Goal: Obtain resource: Download file/media

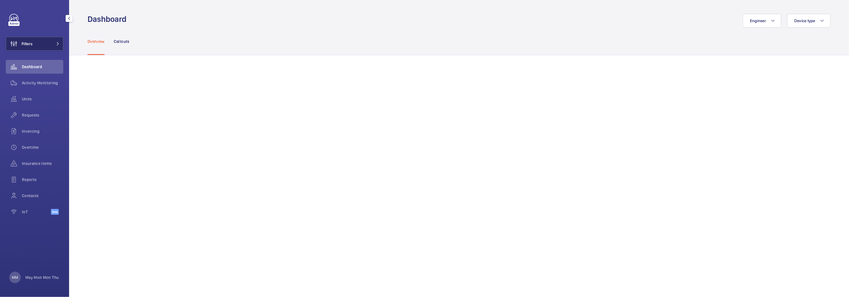
click at [43, 43] on button "Filters" at bounding box center [35, 44] width 58 height 14
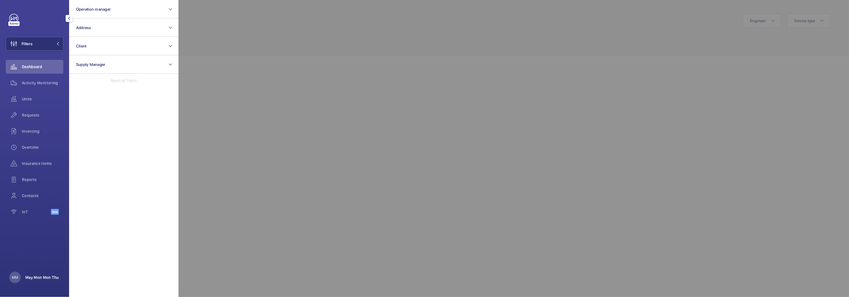
click at [37, 279] on p "May Mon Mon Thu" at bounding box center [41, 277] width 33 height 6
click at [49, 252] on p "Territory : [GEOGRAPHIC_DATA]" at bounding box center [42, 254] width 54 height 6
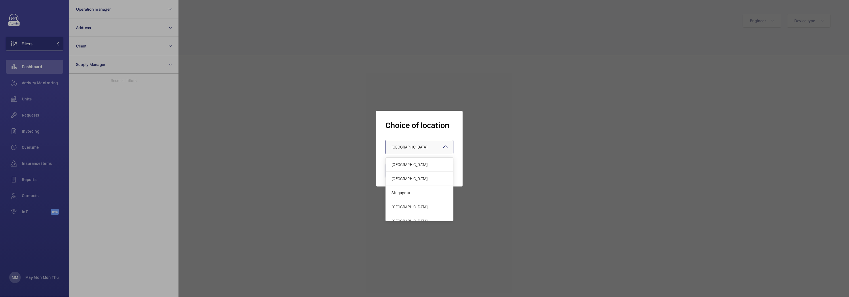
click at [407, 149] on span "[GEOGRAPHIC_DATA]" at bounding box center [409, 147] width 36 height 5
click at [408, 199] on div "Singapour" at bounding box center [419, 193] width 67 height 14
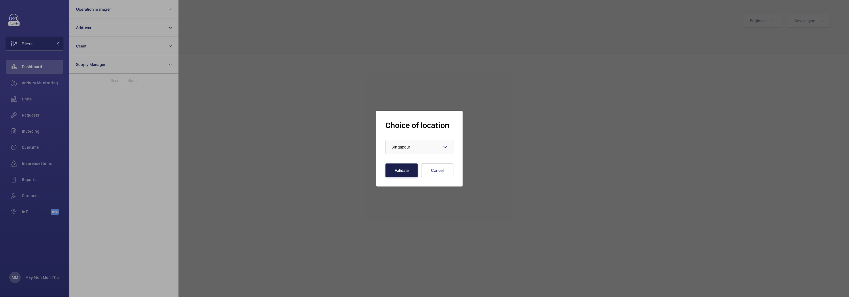
click at [400, 167] on button "Validate" at bounding box center [401, 170] width 32 height 14
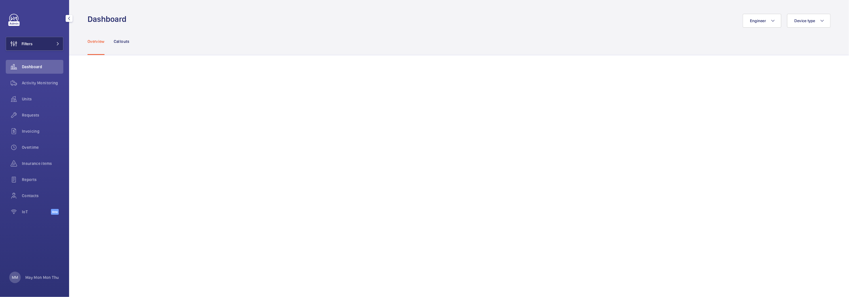
click at [44, 49] on button "Filters" at bounding box center [35, 44] width 58 height 14
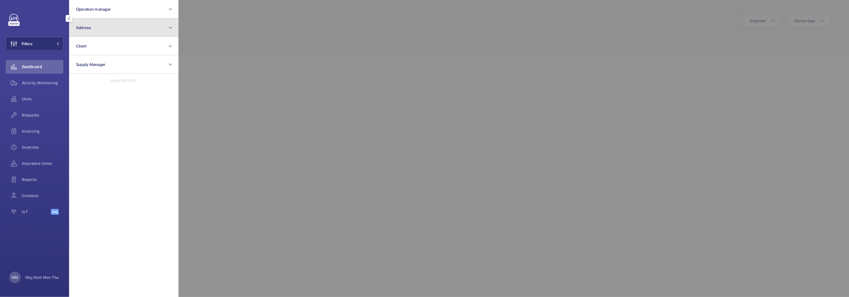
click at [112, 27] on button "Address" at bounding box center [123, 27] width 109 height 18
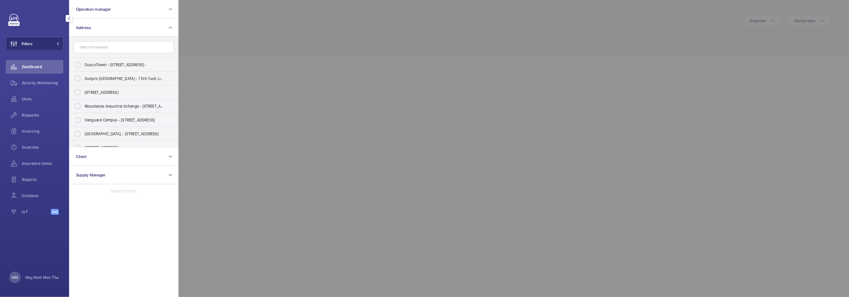
click at [112, 47] on input "text" at bounding box center [124, 47] width 100 height 12
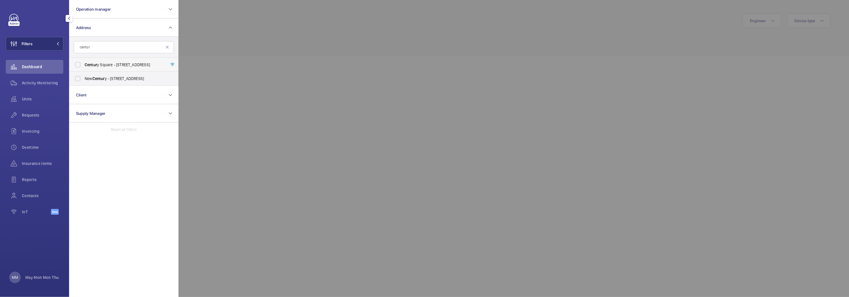
type input "centur"
click at [116, 64] on span "Centur y Square - 2 Tampines Central 5, SINGAPORE 529509" at bounding box center [124, 65] width 79 height 6
click at [83, 64] on input "Centur y Square - 2 Tampines Central 5, SINGAPORE 529509" at bounding box center [78, 65] width 12 height 12
checkbox input "true"
click at [264, 50] on div at bounding box center [602, 148] width 849 height 297
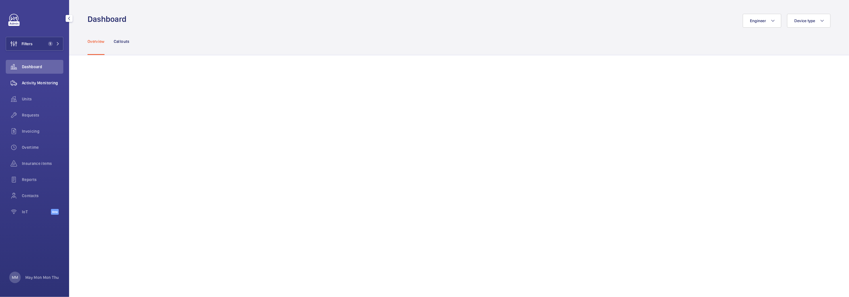
click at [37, 82] on span "Activity Monitoring" at bounding box center [42, 83] width 41 height 6
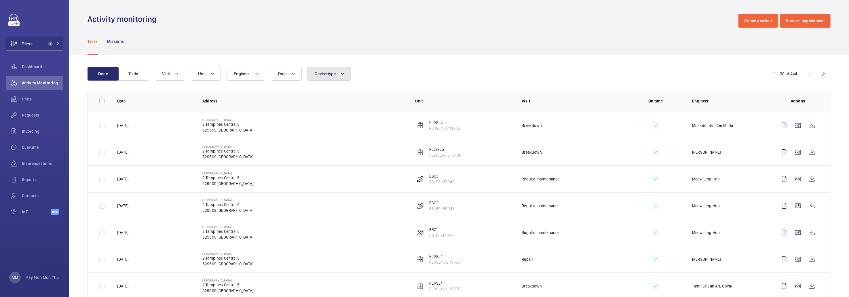
click at [329, 77] on button "Device type" at bounding box center [328, 74] width 43 height 14
click at [324, 128] on span "Lift" at bounding box center [362, 127] width 79 height 6
click at [322, 128] on input "Lift" at bounding box center [316, 127] width 12 height 12
checkbox input "true"
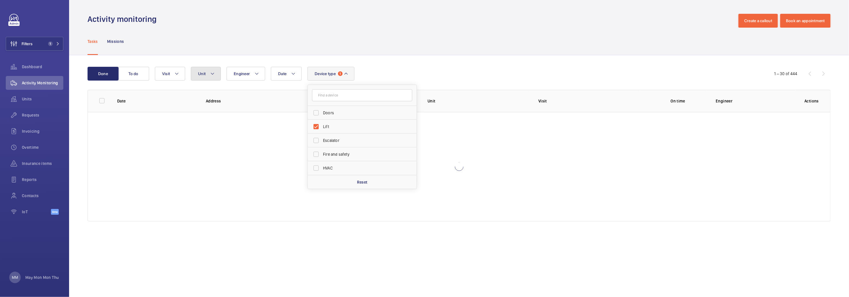
click at [216, 78] on button "Unit" at bounding box center [206, 74] width 30 height 14
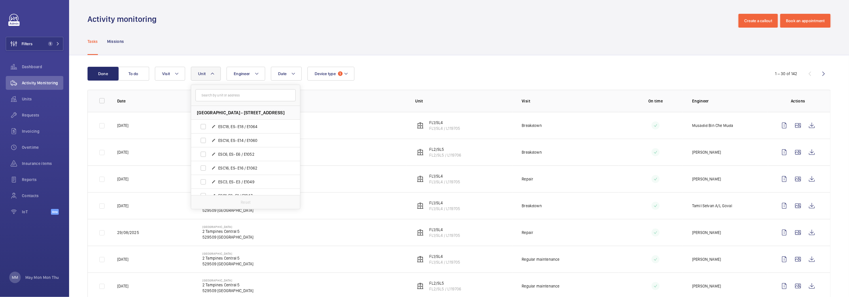
click at [255, 96] on input "text" at bounding box center [245, 95] width 100 height 12
type input "fl1"
click at [243, 125] on span "FL1 /SL4, FL1 /SL4 / L119705" at bounding box center [251, 127] width 67 height 6
click at [209, 125] on input "FL1 /SL4, FL1 /SL4 / L119705" at bounding box center [203, 127] width 12 height 12
checkbox input "true"
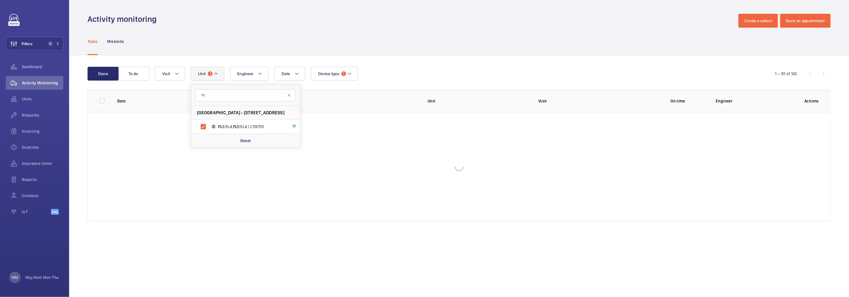
click at [300, 42] on div "Tasks Missions" at bounding box center [458, 41] width 743 height 27
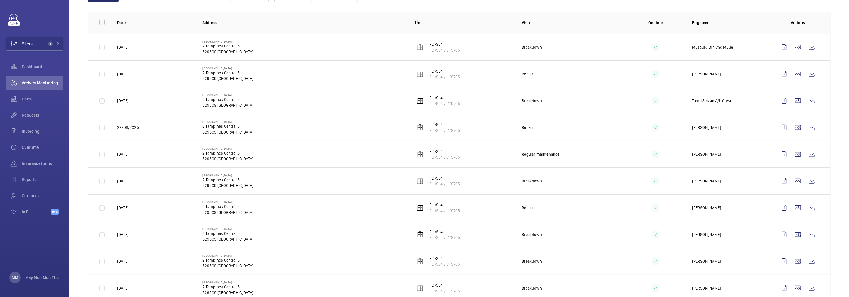
scroll to position [86, 0]
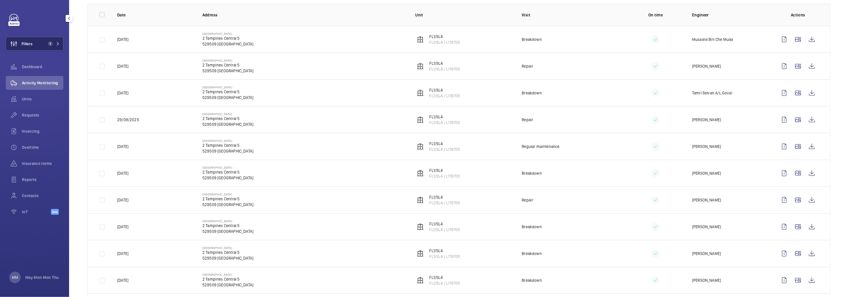
click at [45, 46] on button "Filters 1" at bounding box center [35, 44] width 58 height 14
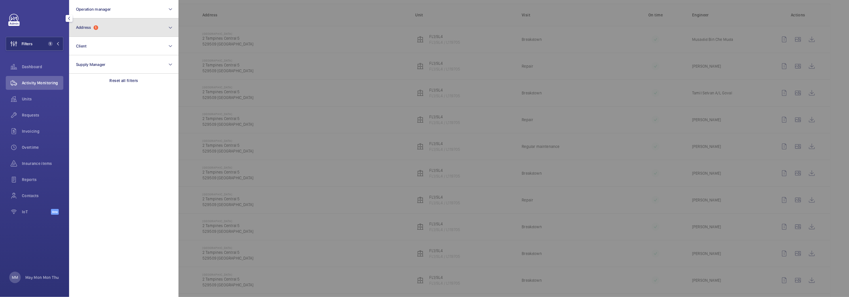
click at [104, 28] on button "Address 1" at bounding box center [123, 27] width 109 height 18
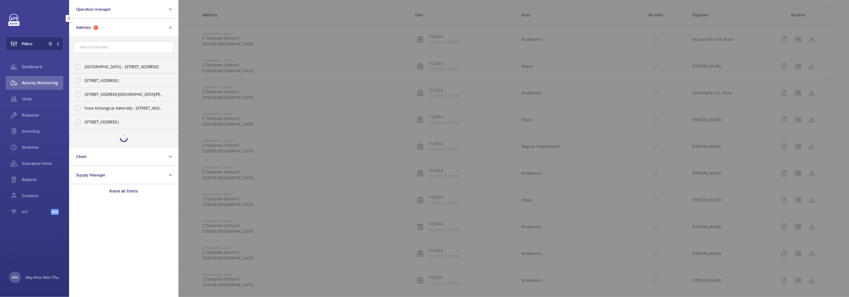
scroll to position [135, 0]
click at [120, 190] on p "Reset all filters" at bounding box center [124, 191] width 28 height 6
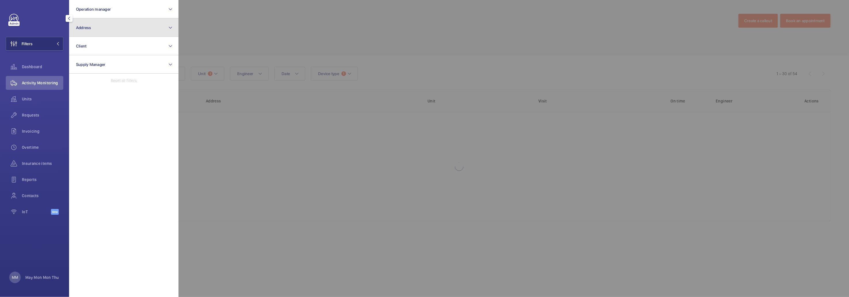
click at [115, 27] on button "Address" at bounding box center [123, 27] width 109 height 18
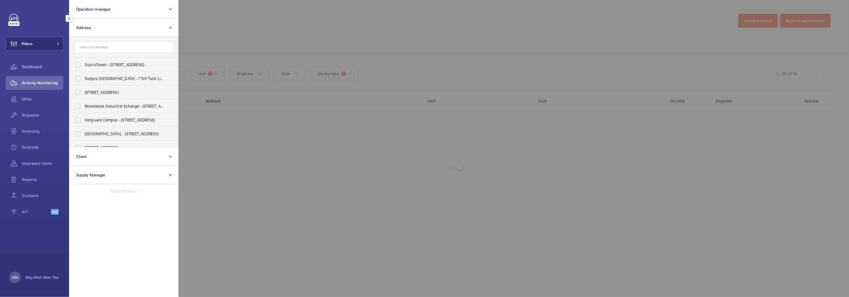
click at [106, 48] on input "text" at bounding box center [124, 47] width 100 height 12
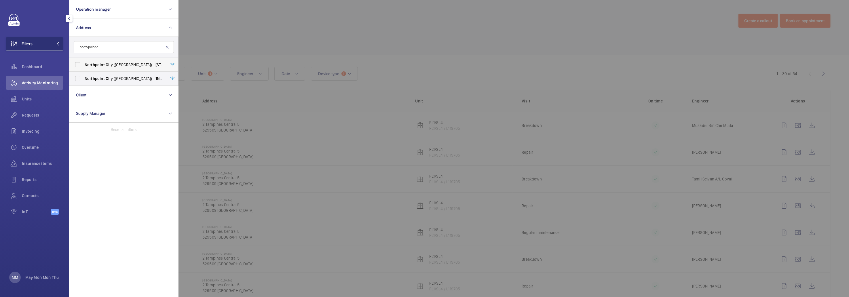
type input "northpoint ci"
click at [138, 70] on label "Northpoint Ci ty (North Wing) - 930 Yishun Ave 2, SINGAPORE 769098" at bounding box center [119, 65] width 100 height 14
click at [83, 70] on input "Northpoint Ci ty (North Wing) - 930 Yishun Ave 2, SINGAPORE 769098" at bounding box center [78, 65] width 12 height 12
checkbox input "true"
click at [287, 27] on div at bounding box center [602, 148] width 849 height 297
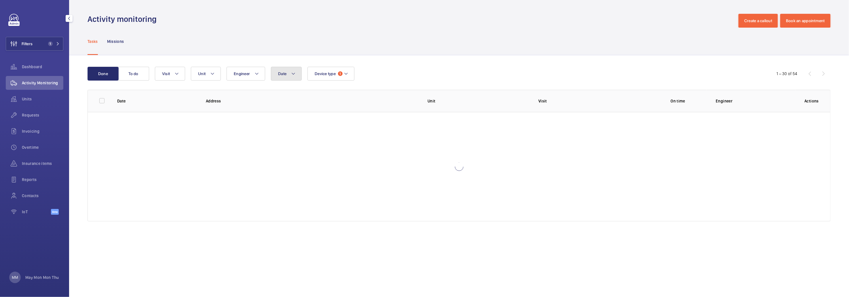
click at [291, 73] on mat-icon at bounding box center [293, 73] width 5 height 7
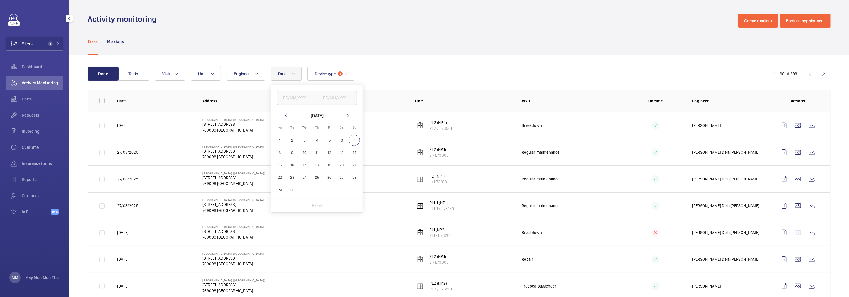
click at [287, 115] on mat-icon at bounding box center [286, 115] width 7 height 7
click at [329, 141] on span "1" at bounding box center [329, 140] width 11 height 11
type input "01/08/2025"
click at [350, 189] on span "31" at bounding box center [353, 189] width 11 height 11
type input "31/08/2025"
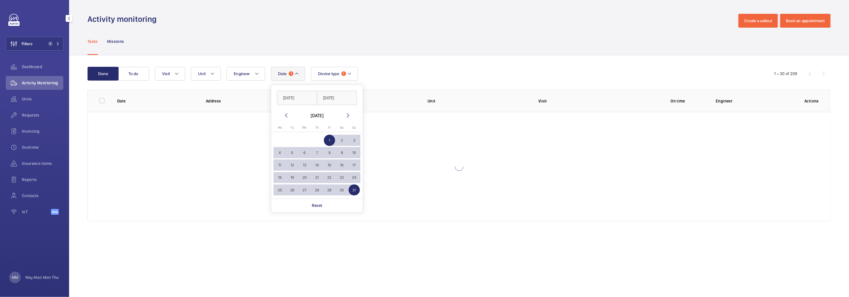
click at [433, 42] on div "Tasks Missions" at bounding box center [458, 41] width 743 height 27
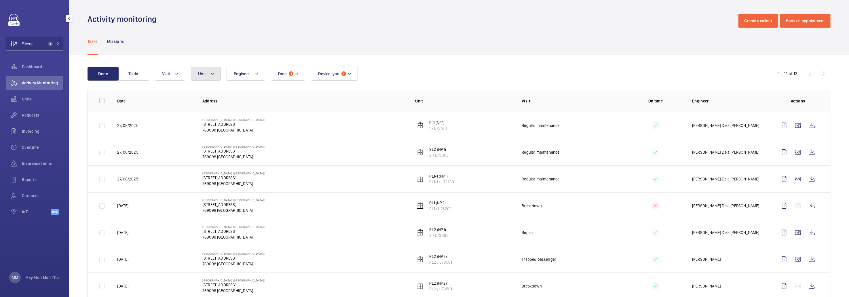
click at [201, 71] on span "Unit" at bounding box center [201, 73] width 7 height 5
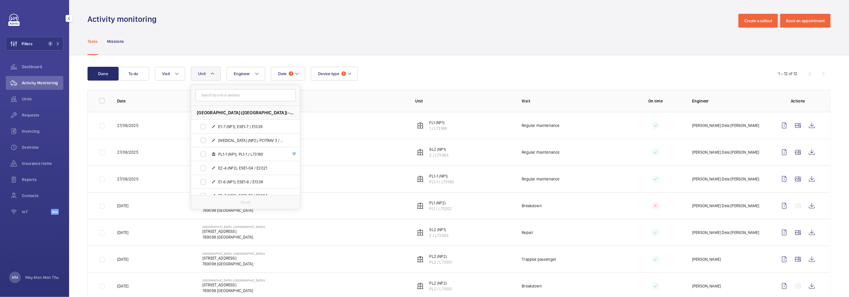
click at [414, 63] on div "Done To do Date 1 Engineer Unit Northpoint City (North Wing) - 930 Yishun Ave 2…" at bounding box center [458, 251] width 779 height 392
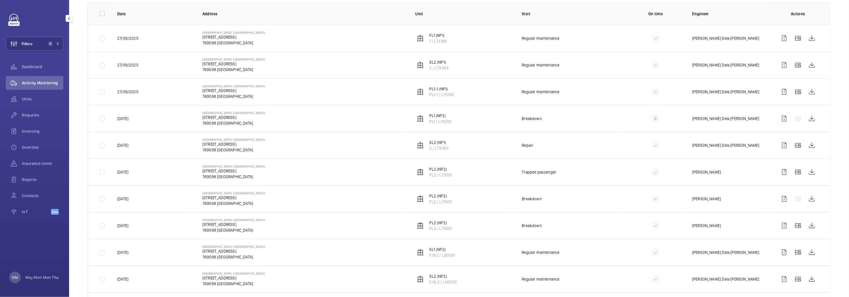
scroll to position [129, 0]
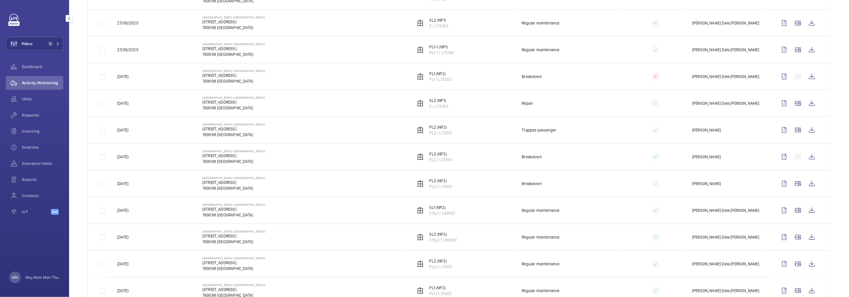
click at [101, 130] on td at bounding box center [98, 130] width 20 height 27
click at [99, 160] on td at bounding box center [98, 156] width 20 height 27
click at [99, 184] on td at bounding box center [98, 183] width 20 height 27
click at [808, 184] on wm-front-icon-button at bounding box center [811, 184] width 14 height 14
click at [809, 158] on wm-front-icon-button at bounding box center [811, 157] width 14 height 14
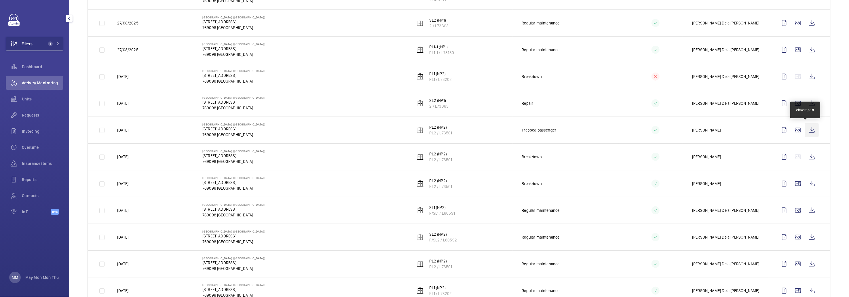
click at [807, 131] on wm-front-icon-button at bounding box center [811, 130] width 14 height 14
click at [50, 46] on span "1" at bounding box center [50, 43] width 5 height 5
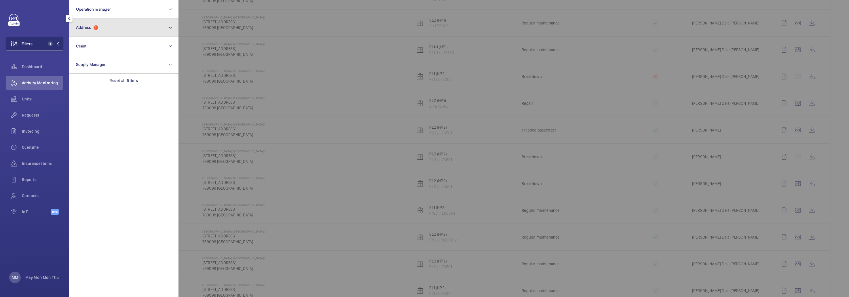
click at [100, 27] on button "Address 1" at bounding box center [123, 27] width 109 height 18
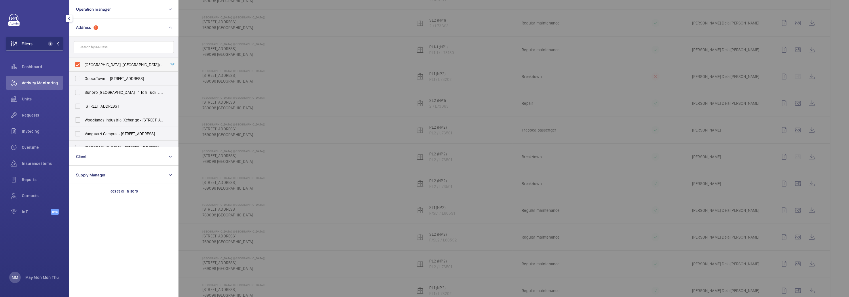
click at [108, 63] on span "Northpoint City (North Wing) - 930 Yishun Ave 2, SINGAPORE 769098" at bounding box center [124, 65] width 79 height 6
click at [83, 63] on input "Northpoint City (North Wing) - 930 Yishun Ave 2, SINGAPORE 769098" at bounding box center [78, 65] width 12 height 12
checkbox input "false"
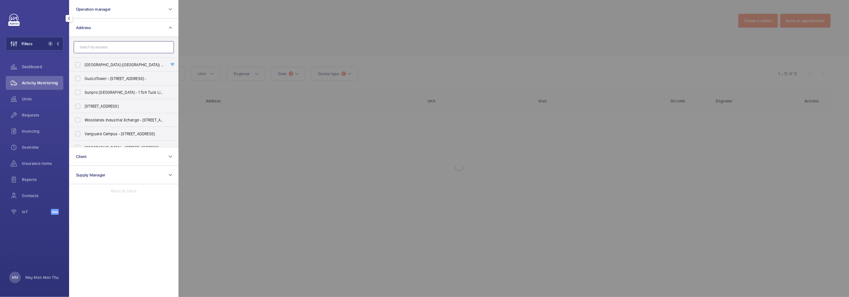
click at [116, 45] on input "text" at bounding box center [124, 47] width 100 height 12
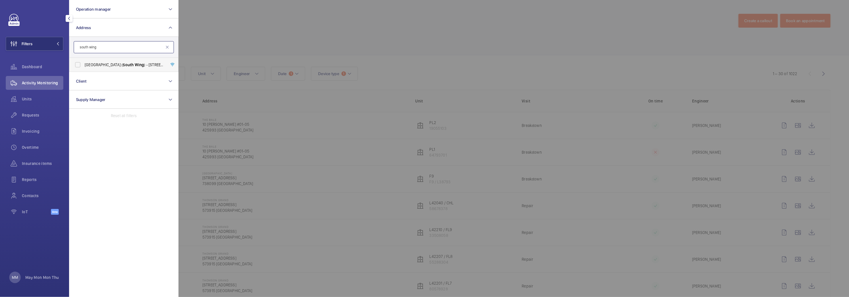
type input "south wing"
click at [123, 62] on span "South" at bounding box center [128, 64] width 11 height 5
click at [83, 62] on input "Northpoint City ( South Wing ) - 1 Northpoint Drive, SINGAPORE 768019" at bounding box center [78, 65] width 12 height 12
checkbox input "true"
click at [280, 37] on div at bounding box center [602, 148] width 849 height 297
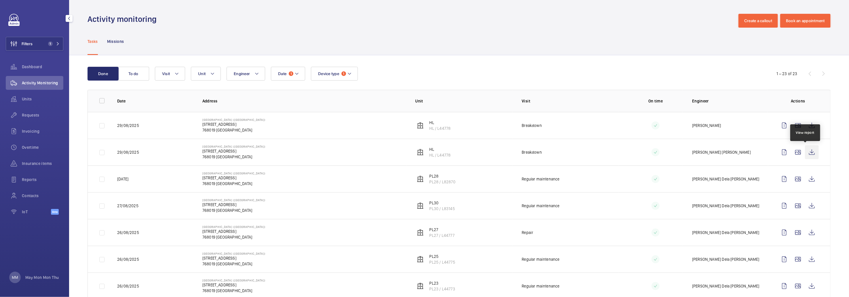
click at [807, 151] on wm-front-icon-button at bounding box center [811, 152] width 14 height 14
click at [804, 127] on wm-front-icon-button at bounding box center [811, 126] width 14 height 14
click at [298, 75] on mat-icon at bounding box center [296, 73] width 5 height 7
click at [324, 207] on div "Reset" at bounding box center [316, 206] width 91 height 14
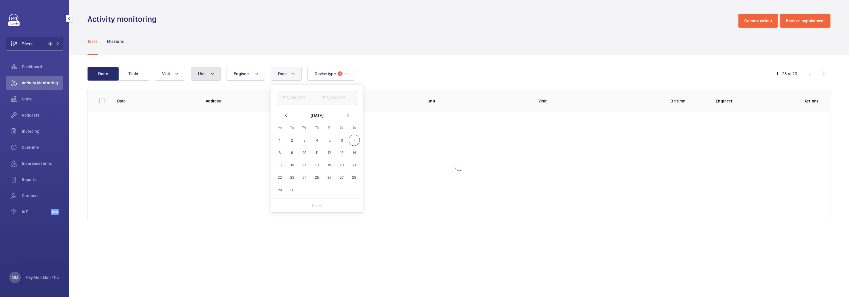
click at [196, 70] on button "Unit" at bounding box center [206, 74] width 30 height 14
click at [205, 94] on input "text" at bounding box center [245, 95] width 100 height 12
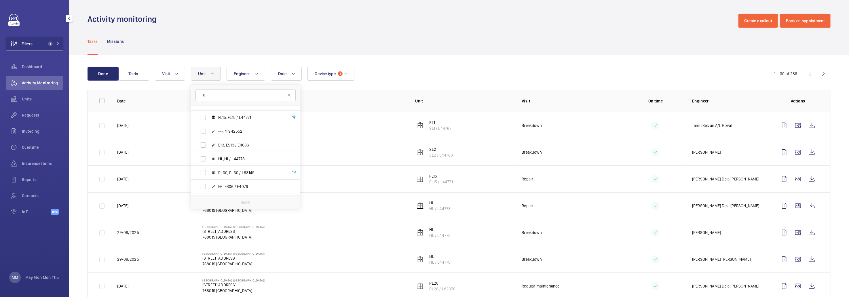
scroll to position [633, 0]
type input "HL"
click at [245, 155] on span "HL , HL / L44778" at bounding box center [251, 156] width 67 height 6
click at [209, 155] on input "HL , HL / L44778" at bounding box center [203, 156] width 12 height 12
checkbox input "true"
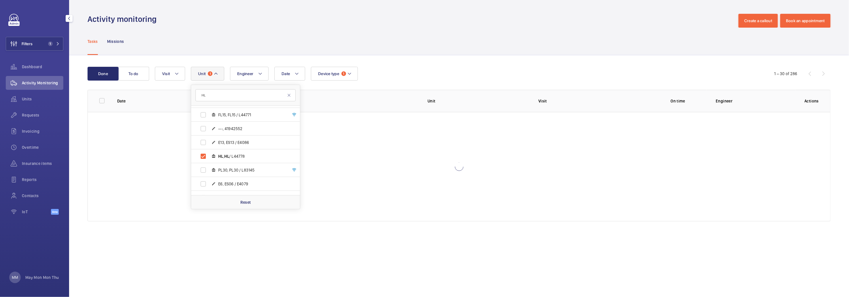
click at [408, 54] on div "Tasks Missions" at bounding box center [458, 41] width 743 height 27
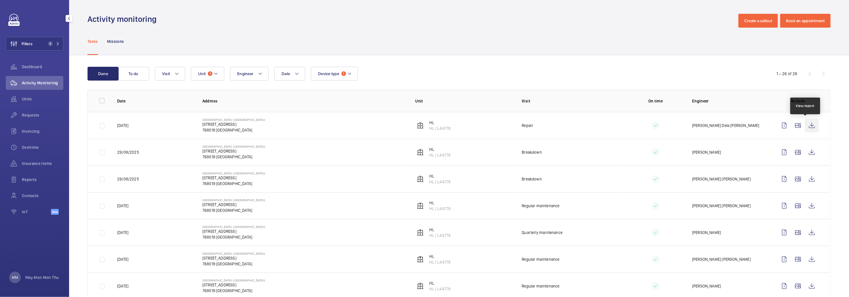
click at [809, 127] on wm-front-icon-button at bounding box center [811, 126] width 14 height 14
